Goal: Find specific page/section: Find specific page/section

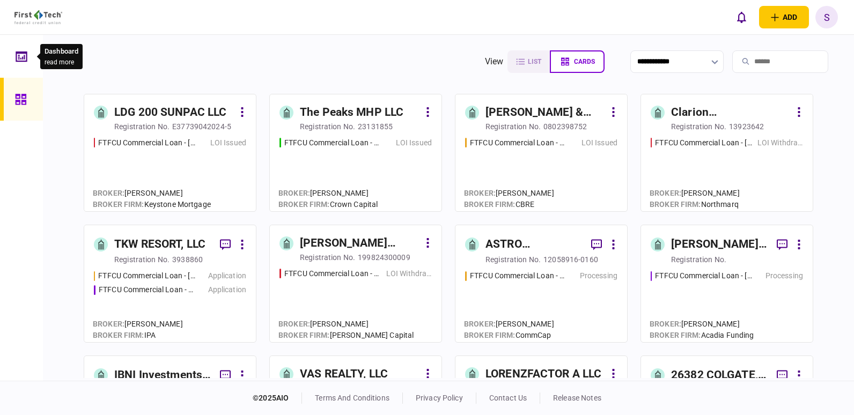
click at [26, 58] on icon at bounding box center [22, 56] width 12 height 12
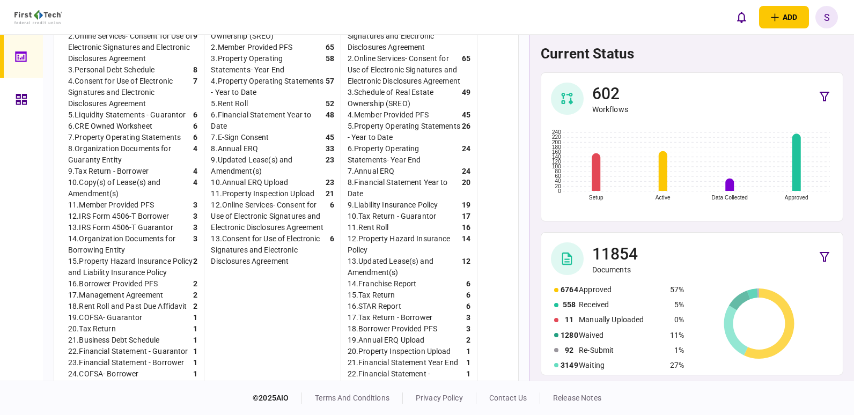
scroll to position [517, 0]
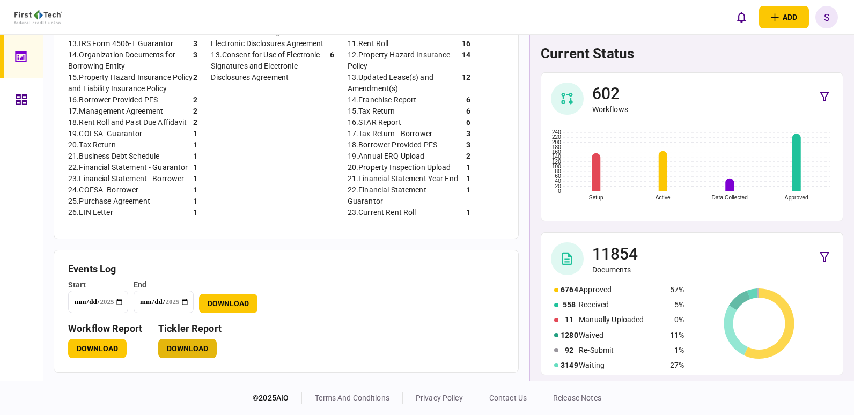
click at [180, 348] on button "Download" at bounding box center [187, 348] width 58 height 19
click at [847, 76] on div "current status 602 Workflows Setup Active Data Collected Approved 0 20 40 60 80…" at bounding box center [691, 208] width 324 height 346
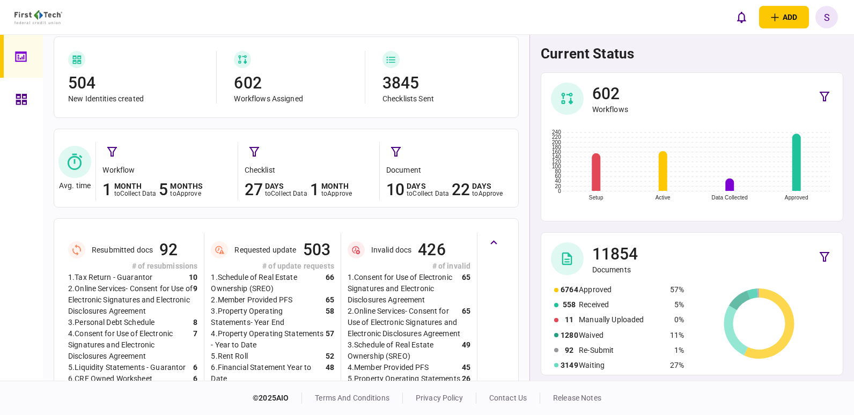
scroll to position [0, 0]
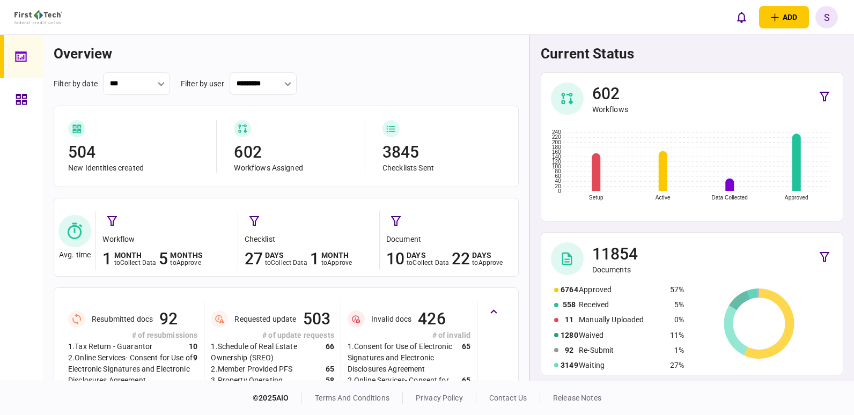
click at [14, 101] on link at bounding box center [21, 99] width 43 height 43
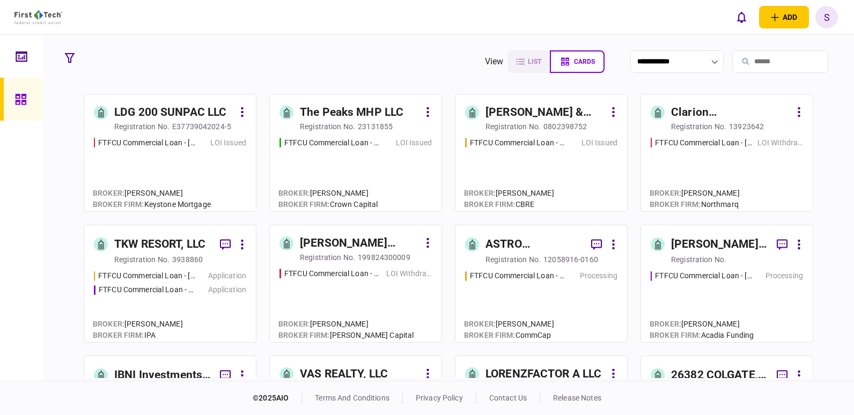
click at [744, 59] on input "search" at bounding box center [780, 61] width 96 height 23
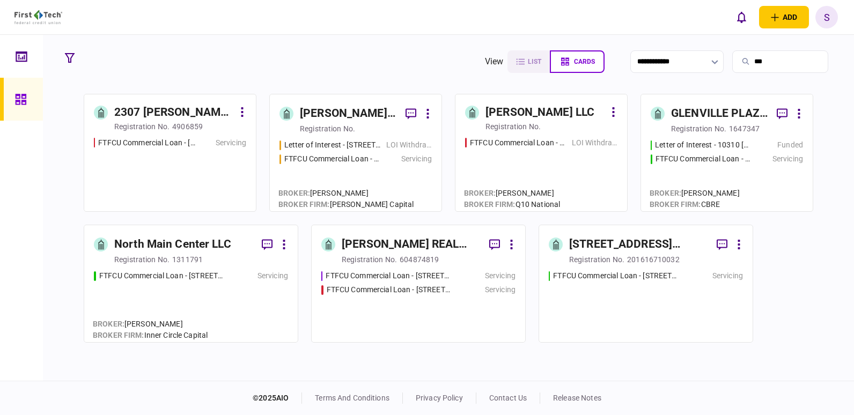
type input "***"
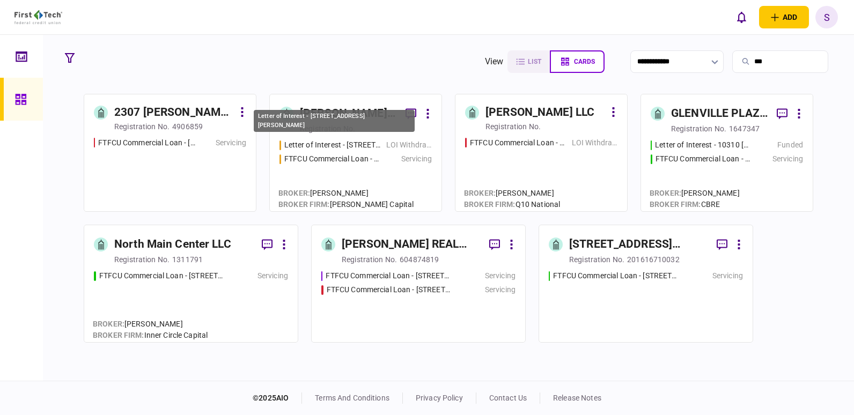
click at [343, 146] on div "Letter of Interest - [STREET_ADDRESS][PERSON_NAME]" at bounding box center [332, 144] width 97 height 11
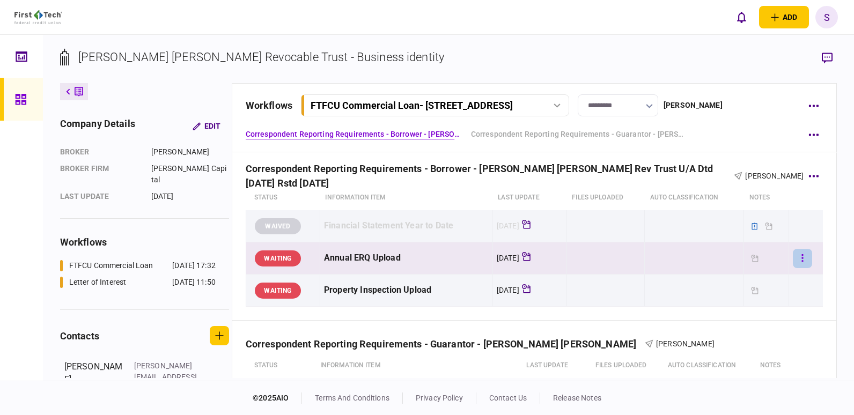
click at [794, 259] on button "button" at bounding box center [802, 258] width 19 height 19
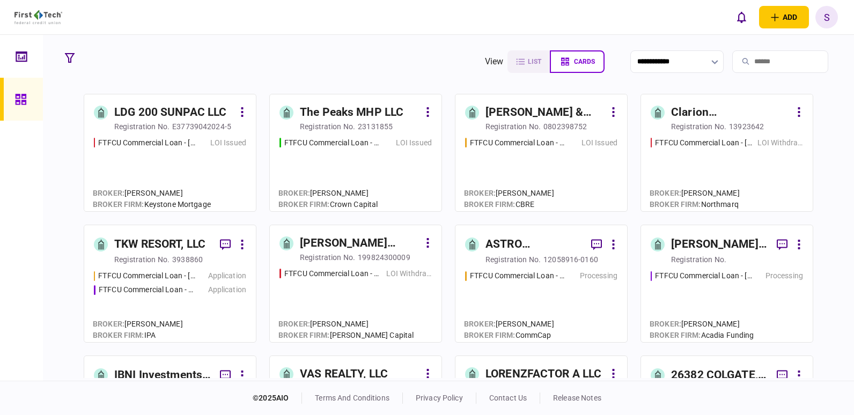
click at [762, 59] on input "search" at bounding box center [780, 61] width 96 height 23
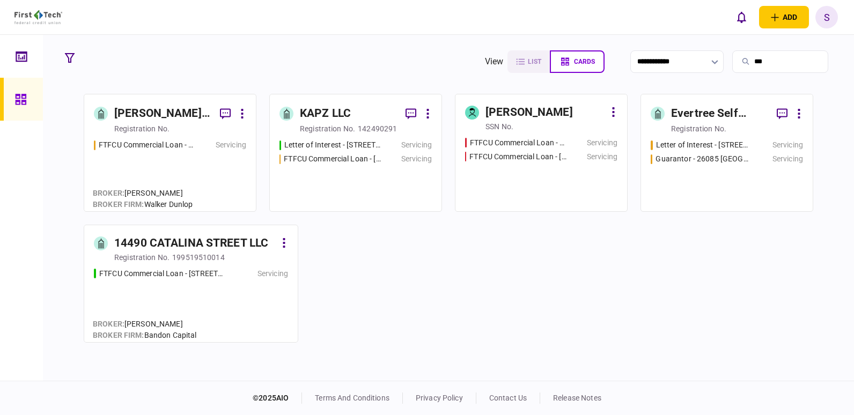
type input "***"
click at [545, 314] on section "[PERSON_NAME] Trust ([STREET_ADDRESS] FTFCU Commercial Loan - [STREET_ADDRESS] …" at bounding box center [448, 218] width 729 height 249
